Goal: Task Accomplishment & Management: Complete application form

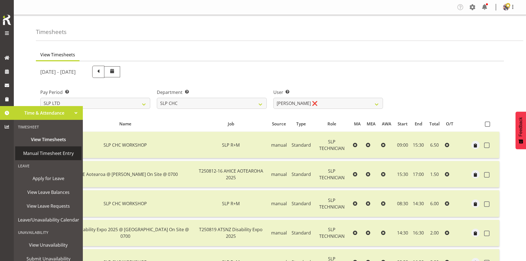
click at [57, 148] on link "Manual Timesheet Entry" at bounding box center [48, 153] width 66 height 14
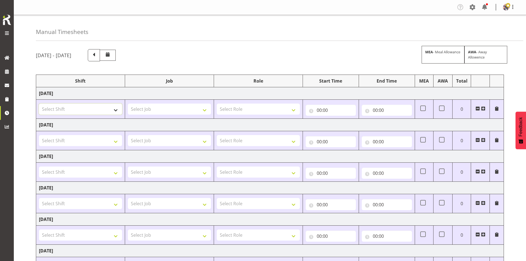
click at [114, 109] on select "Select Shift "Baradene Art Show 2025 @ [GEOGRAPHIC_DATA] on site @ TBC 09 Soul …" at bounding box center [80, 109] width 83 height 11
select select "1798"
click at [39, 104] on select "Select Shift "Baradene Art Show 2025 @ [GEOGRAPHIC_DATA] on site @ TBC 09 Soul …" at bounding box center [80, 109] width 83 height 11
click at [167, 110] on select "Select Job 1 Carlton Events 1 [PERSON_NAME][GEOGRAPHIC_DATA] 1 [PERSON_NAME][GE…" at bounding box center [169, 109] width 83 height 11
select select "15"
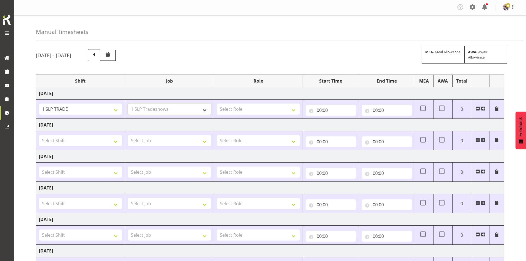
click at [128, 104] on select "Select Job 1 Carlton Events 1 [PERSON_NAME][GEOGRAPHIC_DATA] 1 [PERSON_NAME][GE…" at bounding box center [169, 109] width 83 height 11
click at [257, 105] on select "Select Role SLP PRODUCTION/TRADES MANAGER" at bounding box center [258, 109] width 83 height 11
select select "125"
click at [217, 104] on select "Select Role SLP PRODUCTION/TRADES MANAGER" at bounding box center [258, 109] width 83 height 11
click at [329, 110] on input "00:00" at bounding box center [331, 110] width 50 height 11
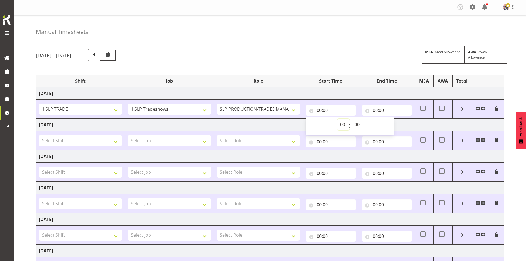
click at [342, 122] on select "00 01 02 03 04 05 06 07 08 09 10 11 12 13 14 15 16 17 18 19 20 21 22 23" at bounding box center [343, 124] width 12 height 11
select select "7"
click at [337, 119] on select "00 01 02 03 04 05 06 07 08 09 10 11 12 13 14 15 16 17 18 19 20 21 22 23" at bounding box center [343, 124] width 12 height 11
type input "07:00"
click at [378, 109] on input "00:00" at bounding box center [387, 110] width 50 height 11
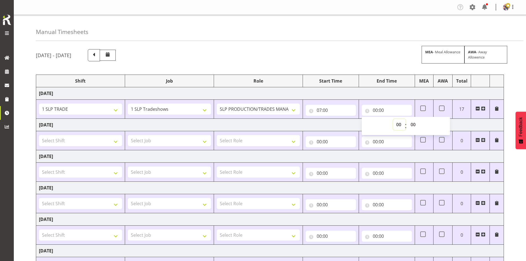
click at [398, 125] on select "00 01 02 03 04 05 06 07 08 09 10 11 12 13 14 15 16 17 18 19 20 21 22 23" at bounding box center [399, 124] width 12 height 11
select select "18"
click at [393, 119] on select "00 01 02 03 04 05 06 07 08 09 10 11 12 13 14 15 16 17 18 19 20 21 22 23" at bounding box center [399, 124] width 12 height 11
type input "18:00"
click at [112, 140] on select "Select Shift "Baradene Art Show 2025 @ [GEOGRAPHIC_DATA] on site @ TBC 09 Soul …" at bounding box center [80, 140] width 83 height 11
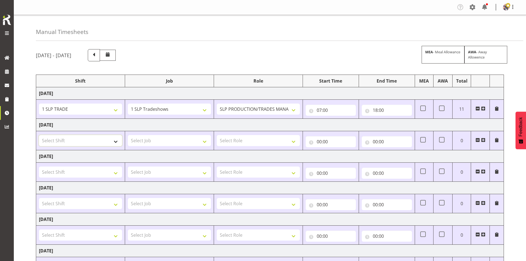
select select "1798"
click at [39, 135] on select "Select Shift "Baradene Art Show 2025 @ [GEOGRAPHIC_DATA] on site @ TBC 09 Soul …" at bounding box center [80, 140] width 83 height 11
click at [165, 134] on td "Select Job 1 Carlton Events 1 [PERSON_NAME][GEOGRAPHIC_DATA] 1 [PERSON_NAME][GE…" at bounding box center [169, 140] width 89 height 19
click at [181, 140] on select "Select Job 1 Carlton Events 1 [PERSON_NAME][GEOGRAPHIC_DATA] 1 [PERSON_NAME][GE…" at bounding box center [169, 140] width 83 height 11
select select "15"
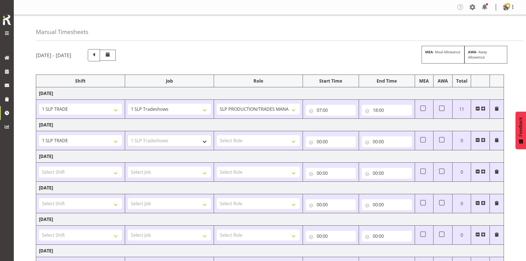
click at [128, 135] on select "Select Job 1 Carlton Events 1 [PERSON_NAME][GEOGRAPHIC_DATA] 1 [PERSON_NAME][GE…" at bounding box center [169, 140] width 83 height 11
click at [252, 137] on select "Select Role SLP PRODUCTION/TRADES MANAGER" at bounding box center [258, 140] width 83 height 11
select select "125"
click at [217, 135] on select "Select Role SLP PRODUCTION/TRADES MANAGER" at bounding box center [258, 140] width 83 height 11
click at [335, 142] on input "00:00" at bounding box center [331, 141] width 50 height 11
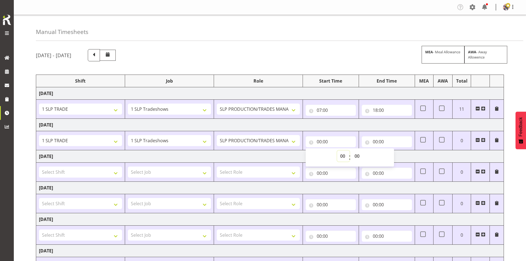
click at [342, 153] on select "00 01 02 03 04 05 06 07 08 09 10 11 12 13 14 15 16 17 18 19 20 21 22 23" at bounding box center [343, 156] width 12 height 11
select select "8"
click at [337, 151] on select "00 01 02 03 04 05 06 07 08 09 10 11 12 13 14 15 16 17 18 19 20 21 22 23" at bounding box center [343, 156] width 12 height 11
type input "08:00"
click at [381, 137] on input "00:00" at bounding box center [387, 141] width 50 height 11
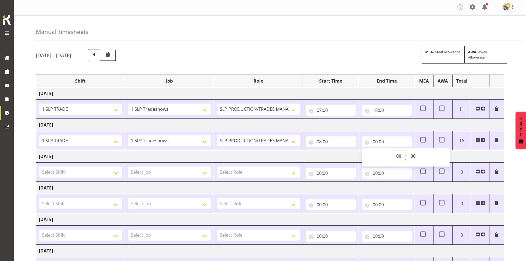
click at [396, 157] on select "00 01 02 03 04 05 06 07 08 09 10 11 12 13 14 15 16 17 18 19 20 21 22 23" at bounding box center [399, 156] width 12 height 11
select select "18"
click at [393, 151] on select "00 01 02 03 04 05 06 07 08 09 10 11 12 13 14 15 16 17 18 19 20 21 22 23" at bounding box center [399, 156] width 12 height 11
type input "18:00"
click at [380, 125] on td "[DATE]" at bounding box center [270, 125] width 468 height 12
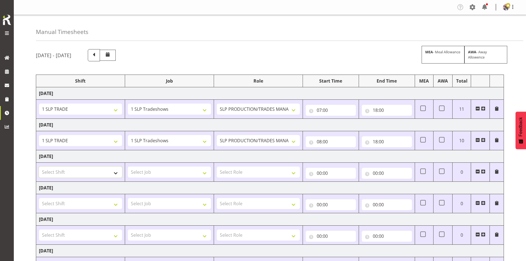
click at [110, 177] on select "Select Shift "Baradene Art Show 2025 @ [GEOGRAPHIC_DATA] on site @ TBC 09 Soul …" at bounding box center [80, 172] width 83 height 11
click at [112, 174] on select "Select Shift "Baradene Art Show 2025 @ [GEOGRAPHIC_DATA] on site @ TBC 09 Soul …" at bounding box center [80, 172] width 83 height 11
select select "1798"
click at [39, 167] on select "Select Shift "Baradene Art Show 2025 @ [GEOGRAPHIC_DATA] on site @ TBC 09 Soul …" at bounding box center [80, 172] width 83 height 11
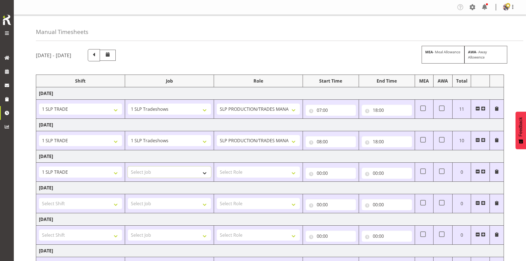
click at [167, 167] on select "Select Job 1 Carlton Events 1 [PERSON_NAME][GEOGRAPHIC_DATA] 1 [PERSON_NAME][GE…" at bounding box center [169, 172] width 83 height 11
select select "15"
click at [128, 167] on select "Select Job 1 Carlton Events 1 [PERSON_NAME][GEOGRAPHIC_DATA] 1 [PERSON_NAME][GE…" at bounding box center [169, 172] width 83 height 11
click at [243, 174] on select "Select Role SLP PRODUCTION/TRADES MANAGER" at bounding box center [258, 172] width 83 height 11
select select "125"
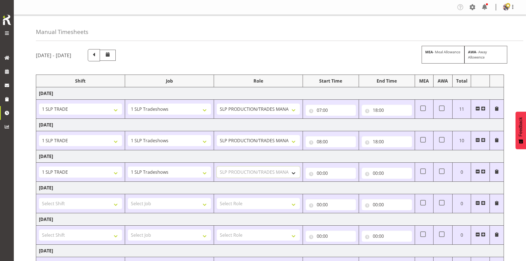
click at [217, 167] on select "Select Role SLP PRODUCTION/TRADES MANAGER" at bounding box center [258, 172] width 83 height 11
click at [334, 173] on input "00:00" at bounding box center [331, 173] width 50 height 11
click at [341, 186] on select "00 01 02 03 04 05 06 07 08 09 10 11 12 13 14 15 16 17 18 19 20 21 22 23" at bounding box center [343, 187] width 12 height 11
select select "8"
click at [337, 182] on select "00 01 02 03 04 05 06 07 08 09 10 11 12 13 14 15 16 17 18 19 20 21 22 23" at bounding box center [343, 187] width 12 height 11
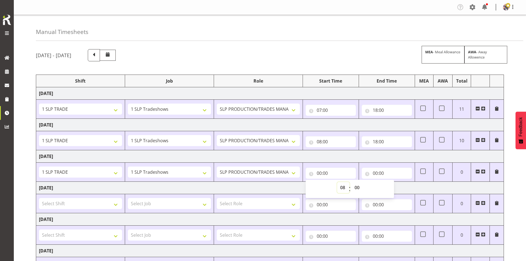
type input "08:00"
click at [397, 176] on input "00:00" at bounding box center [387, 173] width 50 height 11
click at [400, 186] on select "00 01 02 03 04 05 06 07 08 09 10 11 12 13 14 15 16 17 18 19 20 21 22 23" at bounding box center [399, 187] width 12 height 11
select select "16"
click at [393, 182] on select "00 01 02 03 04 05 06 07 08 09 10 11 12 13 14 15 16 17 18 19 20 21 22 23" at bounding box center [399, 187] width 12 height 11
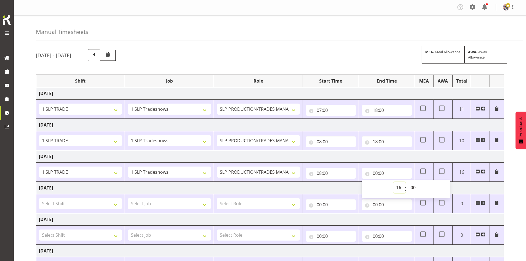
type input "16:00"
click at [381, 157] on td "[DATE]" at bounding box center [270, 156] width 468 height 12
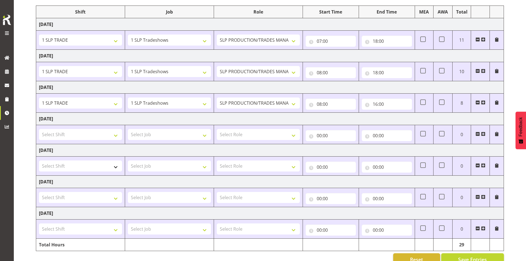
scroll to position [82, 0]
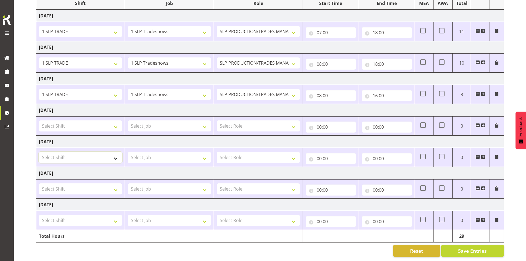
click at [76, 152] on select "Select Shift "Baradene Art Show 2025 @ [GEOGRAPHIC_DATA] on site @ TBC 09 Soul …" at bounding box center [80, 157] width 83 height 11
select select "1798"
click at [39, 152] on select "Select Shift "Baradene Art Show 2025 @ [GEOGRAPHIC_DATA] on site @ TBC 09 Soul …" at bounding box center [80, 157] width 83 height 11
click at [168, 154] on select "Select Job 1 Carlton Events 1 [PERSON_NAME][GEOGRAPHIC_DATA] 1 [PERSON_NAME][GE…" at bounding box center [169, 157] width 83 height 11
select select "15"
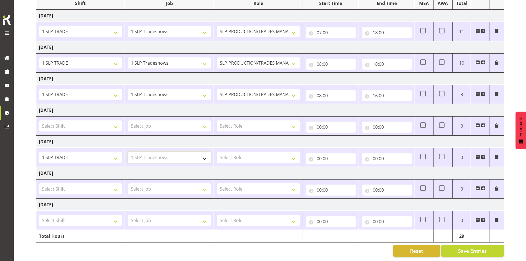
click at [128, 152] on select "Select Job 1 Carlton Events 1 [PERSON_NAME][GEOGRAPHIC_DATA] 1 [PERSON_NAME][GE…" at bounding box center [169, 157] width 83 height 11
click at [261, 156] on select "Select Role SLP PRODUCTION/TRADES MANAGER" at bounding box center [258, 157] width 83 height 11
select select "125"
click at [217, 152] on select "Select Role SLP PRODUCTION/TRADES MANAGER" at bounding box center [258, 157] width 83 height 11
click at [327, 153] on input "00:00" at bounding box center [331, 158] width 50 height 11
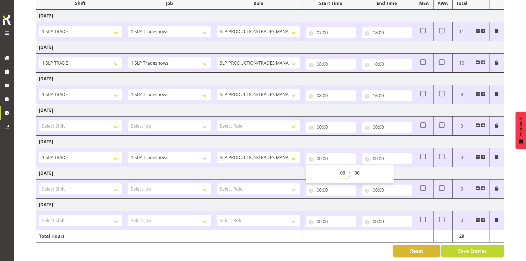
click at [339, 168] on select "00 01 02 03 04 05 06 07 08 09 10 11 12 13 14 15 16 17 18 19 20 21 22 23" at bounding box center [343, 172] width 12 height 11
select select "13"
click at [337, 167] on select "00 01 02 03 04 05 06 07 08 09 10 11 12 13 14 15 16 17 18 19 20 21 22 23" at bounding box center [343, 172] width 12 height 11
type input "13:00"
click at [384, 158] on input "00:00" at bounding box center [387, 158] width 50 height 11
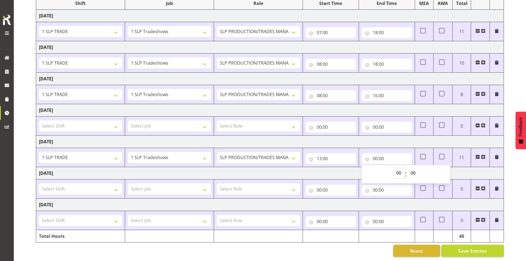
click at [398, 167] on select "00 01 02 03 04 05 06 07 08 09 10 11 12 13 14 15 16 17 18 19 20 21 22 23" at bounding box center [399, 172] width 12 height 11
select select "15"
click at [393, 167] on select "00 01 02 03 04 05 06 07 08 09 10 11 12 13 14 15 16 17 18 19 20 21 22 23" at bounding box center [399, 172] width 12 height 11
type input "15:00"
click at [400, 171] on select "00 01 02 03 04 05 06 07 08 09 10 11 12 13 14 15 16 17 18 19 20 21 22 23" at bounding box center [399, 172] width 12 height 11
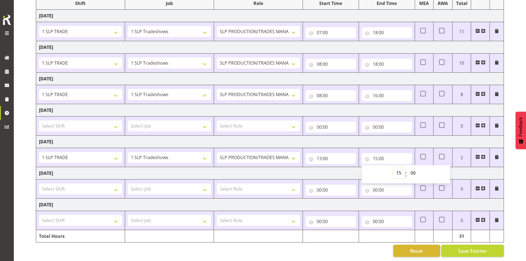
select select "17"
click at [393, 167] on select "00 01 02 03 04 05 06 07 08 09 10 11 12 13 14 15 16 17 18 19 20 21 22 23" at bounding box center [399, 172] width 12 height 11
type input "17:00"
click at [102, 186] on select "Select Shift "Baradene Art Show 2025 @ [GEOGRAPHIC_DATA] on site @ TBC 09 Soul …" at bounding box center [80, 188] width 83 height 11
select select "1798"
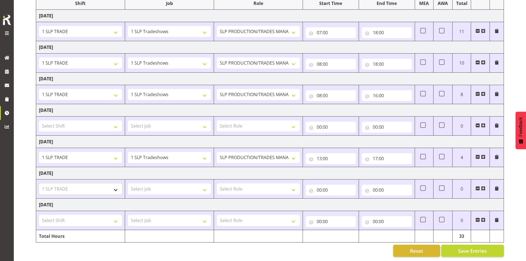
click at [39, 183] on select "Select Shift "Baradene Art Show 2025 @ [GEOGRAPHIC_DATA] on site @ TBC 09 Soul …" at bounding box center [80, 188] width 83 height 11
click at [187, 186] on select "Select Job 1 Carlton Events 1 [PERSON_NAME][GEOGRAPHIC_DATA] 1 [PERSON_NAME][GE…" at bounding box center [169, 188] width 83 height 11
select select "15"
click at [128, 183] on select "Select Job 1 Carlton Events 1 [PERSON_NAME][GEOGRAPHIC_DATA] 1 [PERSON_NAME][GE…" at bounding box center [169, 188] width 83 height 11
click at [264, 190] on select "Select Role SLP PRODUCTION/TRADES MANAGER" at bounding box center [258, 188] width 83 height 11
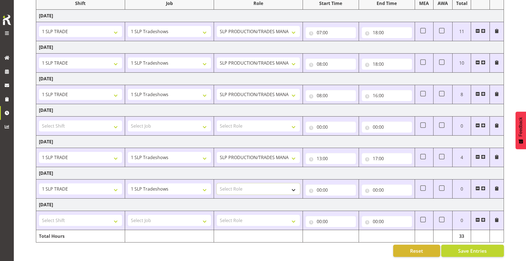
select select "125"
click at [217, 183] on select "Select Role SLP PRODUCTION/TRADES MANAGER" at bounding box center [258, 188] width 83 height 11
click at [312, 186] on input "00:00" at bounding box center [331, 190] width 50 height 11
click at [346, 199] on select "00 01 02 03 04 05 06 07 08 09 10 11 12 13 14 15 16 17 18 19 20 21 22 23" at bounding box center [343, 204] width 12 height 11
select select "7"
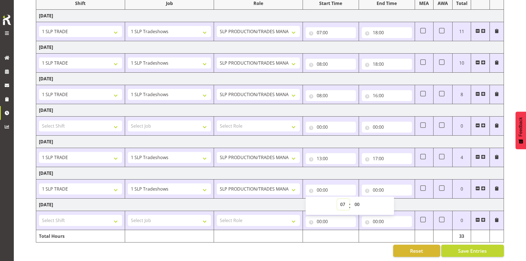
click at [337, 199] on select "00 01 02 03 04 05 06 07 08 09 10 11 12 13 14 15 16 17 18 19 20 21 22 23" at bounding box center [343, 204] width 12 height 11
type input "07:00"
click at [384, 185] on input "00:00" at bounding box center [387, 190] width 50 height 11
click at [395, 199] on select "00 01 02 03 04 05 06 07 08 09 10 11 12 13 14 15 16 17 18 19 20 21 22 23" at bounding box center [399, 204] width 12 height 11
select select "18"
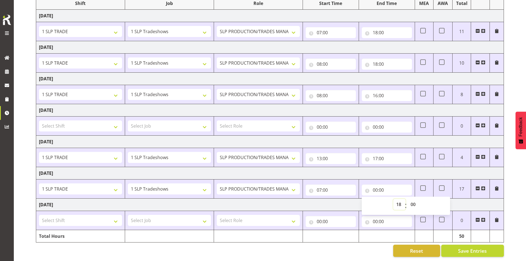
click at [393, 199] on select "00 01 02 03 04 05 06 07 08 09 10 11 12 13 14 15 16 17 18 19 20 21 22 23" at bounding box center [399, 204] width 12 height 11
type input "18:00"
click at [384, 167] on td "[DATE]" at bounding box center [270, 173] width 468 height 12
click at [392, 188] on input "18:00" at bounding box center [387, 190] width 50 height 11
click at [401, 199] on select "00 01 02 03 04 05 06 07 08 09 10 11 12 13 14 15 16 17 18 19 20 21 22 23" at bounding box center [399, 204] width 12 height 11
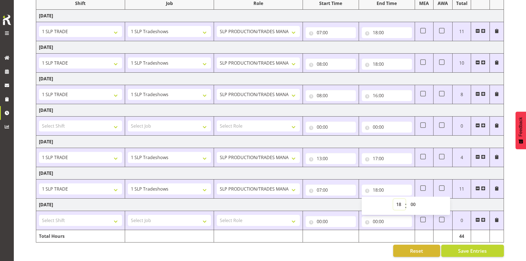
select select "17"
click at [393, 199] on select "00 01 02 03 04 05 06 07 08 09 10 11 12 13 14 15 16 17 18 19 20 21 22 23" at bounding box center [399, 204] width 12 height 11
type input "17:00"
click at [385, 170] on td "[DATE]" at bounding box center [270, 173] width 468 height 12
click at [115, 217] on select "Select Shift "Baradene Art Show 2025 @ [GEOGRAPHIC_DATA] on site @ TBC 09 Soul …" at bounding box center [80, 220] width 83 height 11
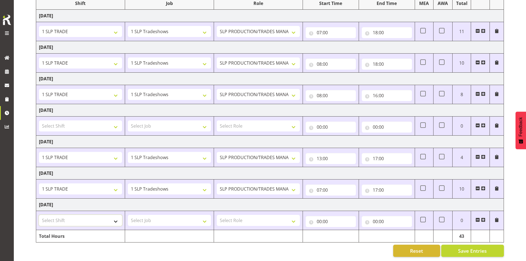
select select "1798"
click at [39, 215] on select "Select Shift "Baradene Art Show 2025 @ [GEOGRAPHIC_DATA] on site @ TBC 09 Soul …" at bounding box center [80, 220] width 83 height 11
click at [186, 215] on select "Select Job 1 Carlton Events 1 [PERSON_NAME][GEOGRAPHIC_DATA] 1 [PERSON_NAME][GE…" at bounding box center [169, 220] width 83 height 11
select select "15"
click at [128, 215] on select "Select Job 1 Carlton Events 1 [PERSON_NAME][GEOGRAPHIC_DATA] 1 [PERSON_NAME][GE…" at bounding box center [169, 220] width 83 height 11
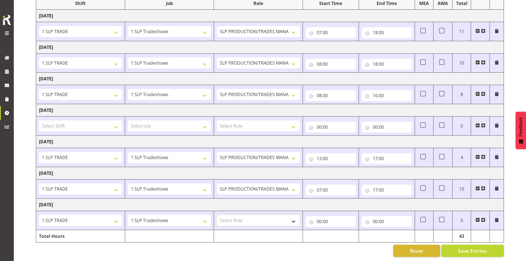
click at [262, 219] on select "Select Role SLP PRODUCTION/TRADES MANAGER" at bounding box center [258, 220] width 83 height 11
select select "125"
click at [217, 215] on select "Select Role SLP PRODUCTION/TRADES MANAGER" at bounding box center [258, 220] width 83 height 11
click at [344, 219] on input "00:00" at bounding box center [331, 221] width 50 height 11
click at [342, 230] on select "00 01 02 03 04 05 06 07 08 09 10 11 12 13 14 15 16 17 18 19 20 21 22 23" at bounding box center [343, 235] width 12 height 11
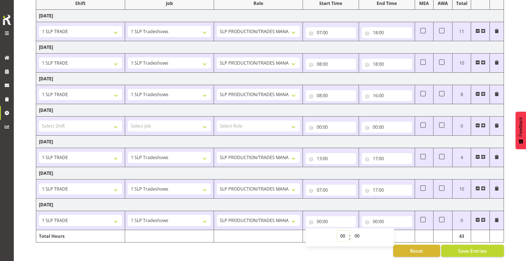
select select "7"
click at [337, 230] on select "00 01 02 03 04 05 06 07 08 09 10 11 12 13 14 15 16 17 18 19 20 21 22 23" at bounding box center [343, 235] width 12 height 11
type input "07:00"
click at [390, 221] on input "00:00" at bounding box center [387, 221] width 50 height 11
click at [401, 230] on select "00 01 02 03 04 05 06 07 08 09 10 11 12 13 14 15 16 17 18 19 20 21 22 23" at bounding box center [399, 235] width 12 height 11
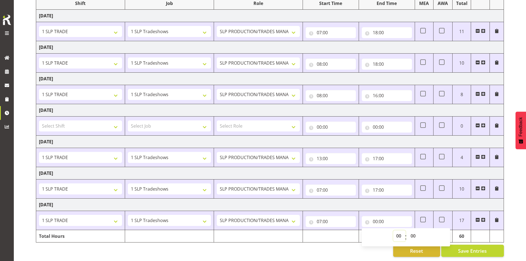
select select "20"
click at [393, 230] on select "00 01 02 03 04 05 06 07 08 09 10 11 12 13 14 15 16 17 18 19 20 21 22 23" at bounding box center [399, 235] width 12 height 11
type input "20:00"
click at [390, 200] on td "[DATE]" at bounding box center [270, 205] width 468 height 12
click at [454, 245] on button "Save Entries" at bounding box center [472, 251] width 63 height 12
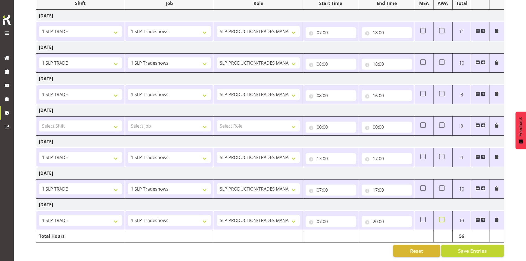
click at [442, 217] on span at bounding box center [442, 220] width 6 height 6
click at [442, 218] on input "checkbox" at bounding box center [441, 220] width 4 height 4
checkbox input "true"
click at [467, 251] on button "Save Entries" at bounding box center [472, 251] width 63 height 12
